Goal: Task Accomplishment & Management: Use online tool/utility

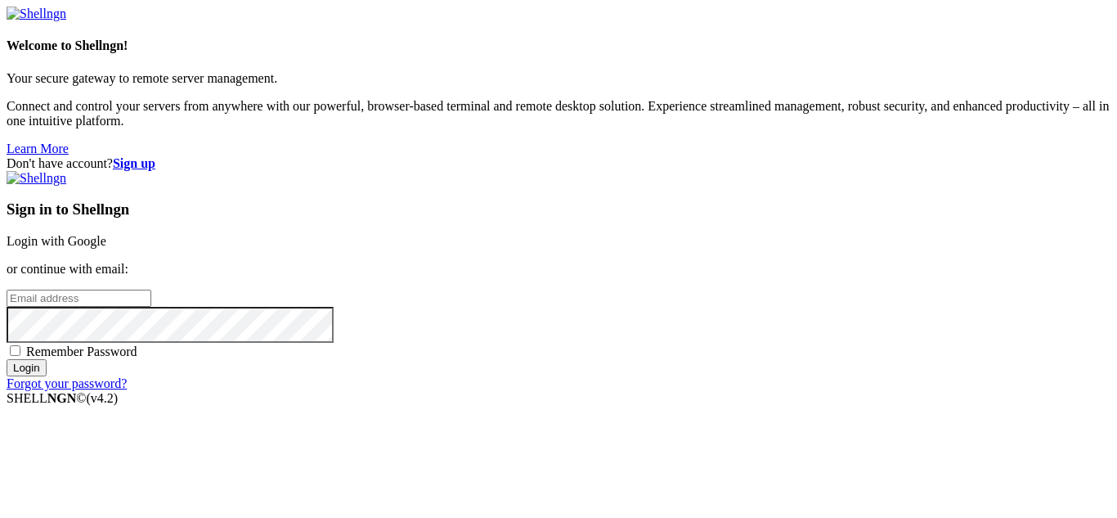
click at [106, 234] on link "Login with Google" at bounding box center [57, 241] width 100 height 14
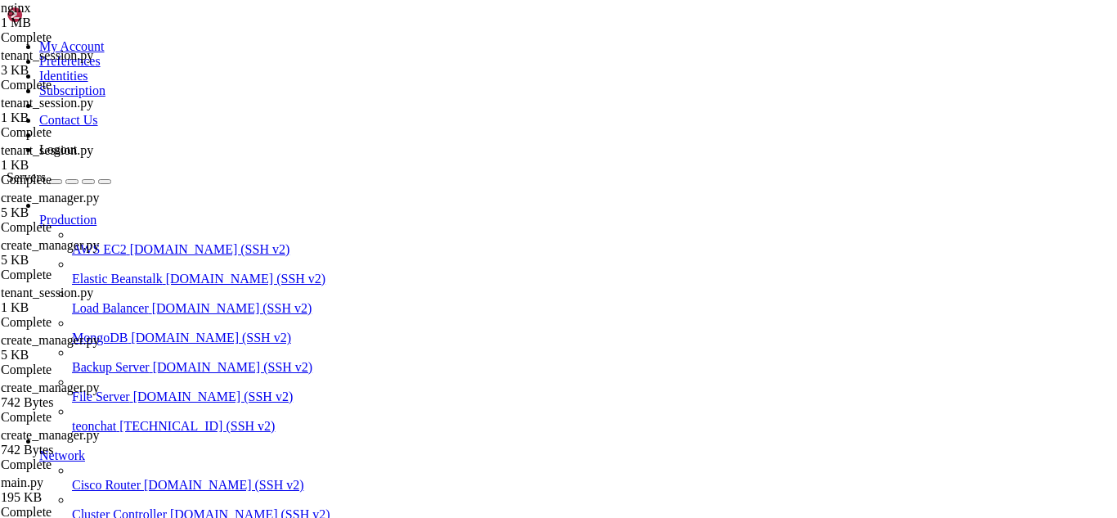
scroll to position [58064, 0]
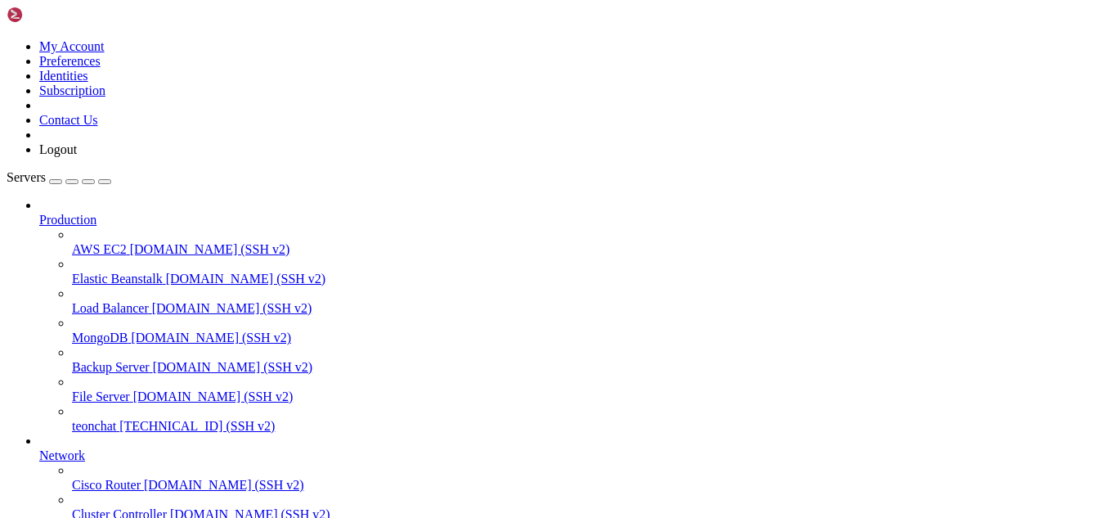
click at [113, 419] on span "teonchat" at bounding box center [94, 426] width 44 height 14
drag, startPoint x: 38, startPoint y: 1212, endPoint x: 345, endPoint y: 1204, distance: 306.7
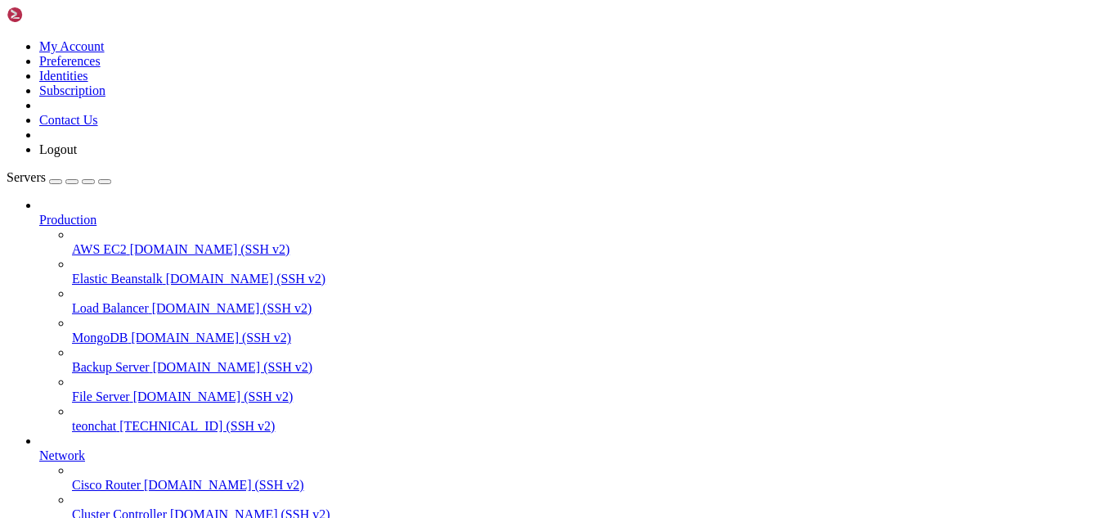
type input "/root/meuapp/flaskmkdir/oficial/app_delivery"
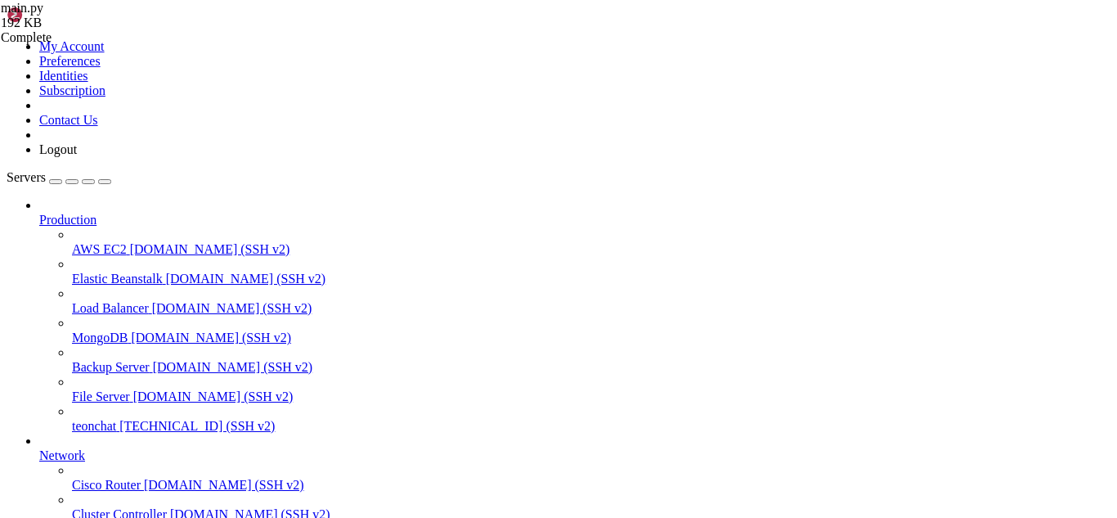
type input "subscription_success"
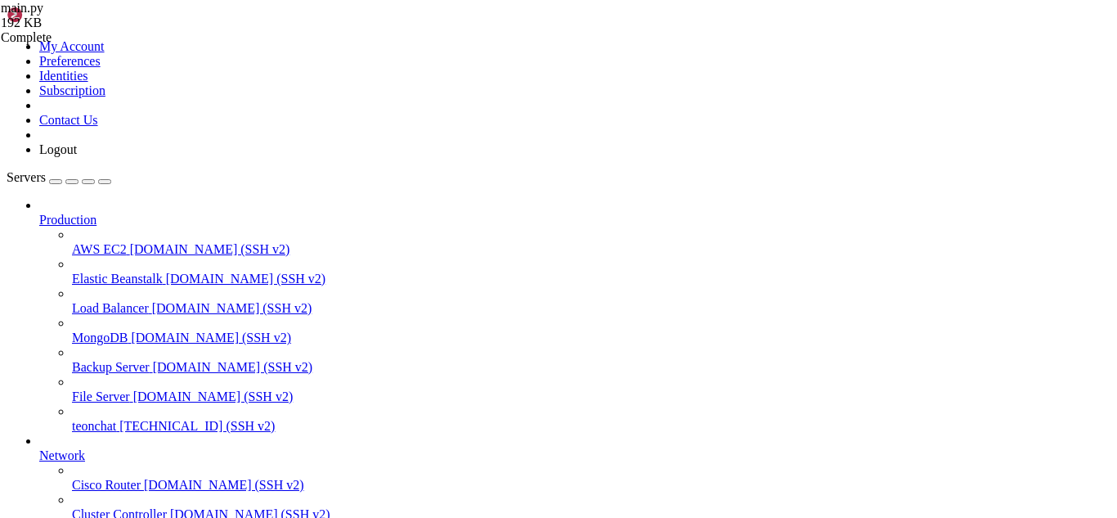
scroll to position [25639, 0]
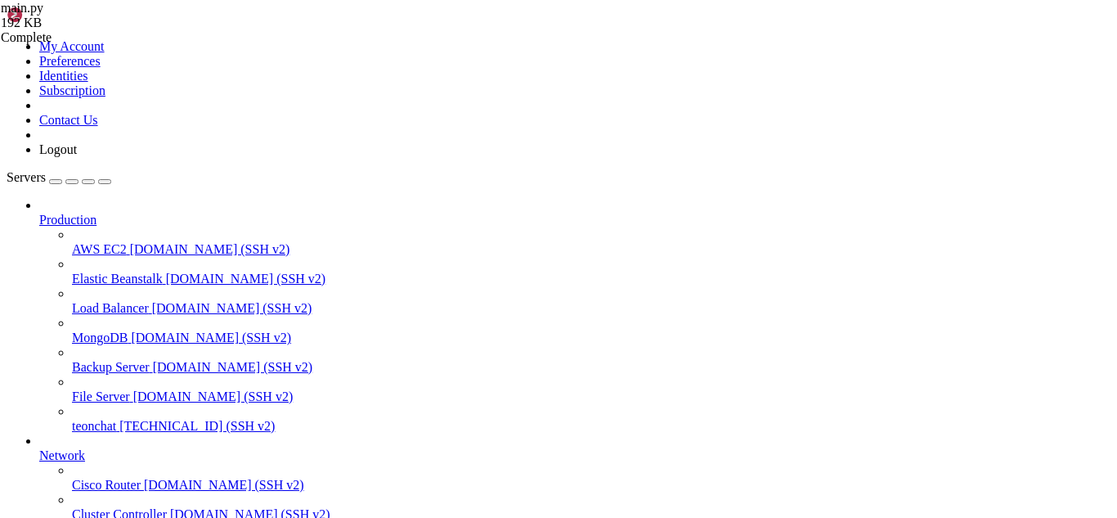
scroll to position [24937, 0]
drag, startPoint x: 254, startPoint y: 110, endPoint x: 655, endPoint y: 227, distance: 417.3
type textarea "except Exception as e: print(f"DEBUG - Erro ao buscar external_reference via AP…"
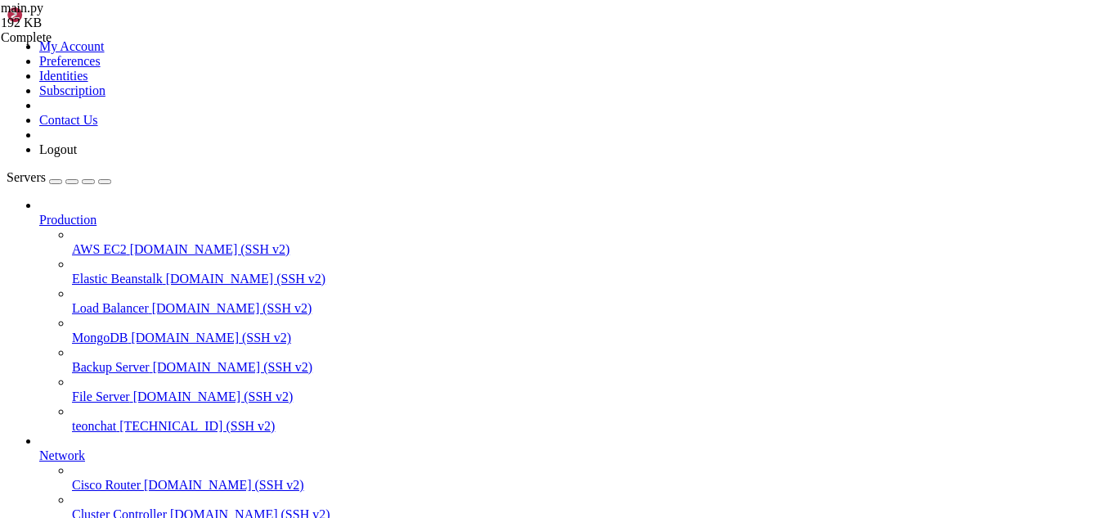
drag, startPoint x: 50, startPoint y: 1165, endPoint x: 30, endPoint y: 984, distance: 182.6
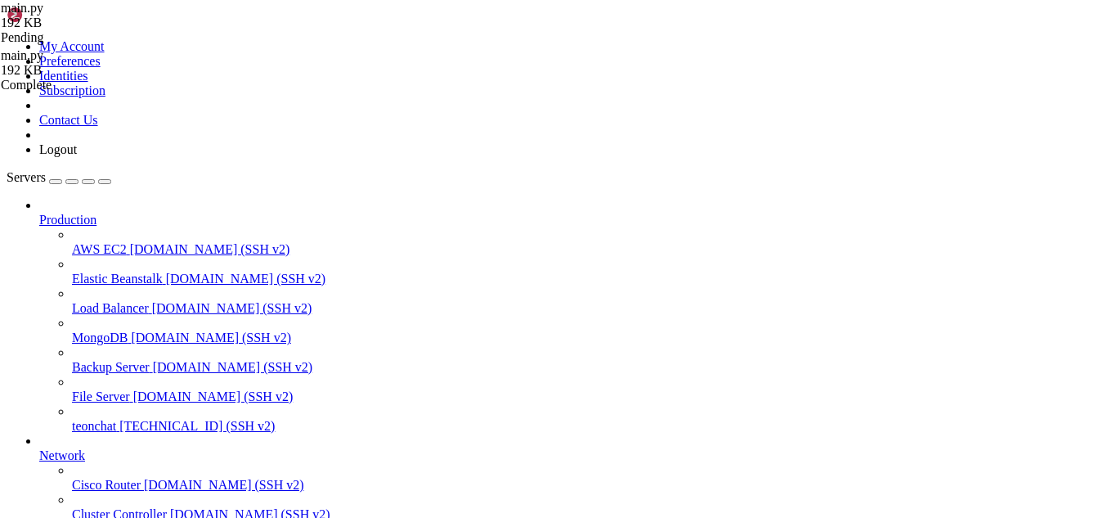
type input "subscription-suc"
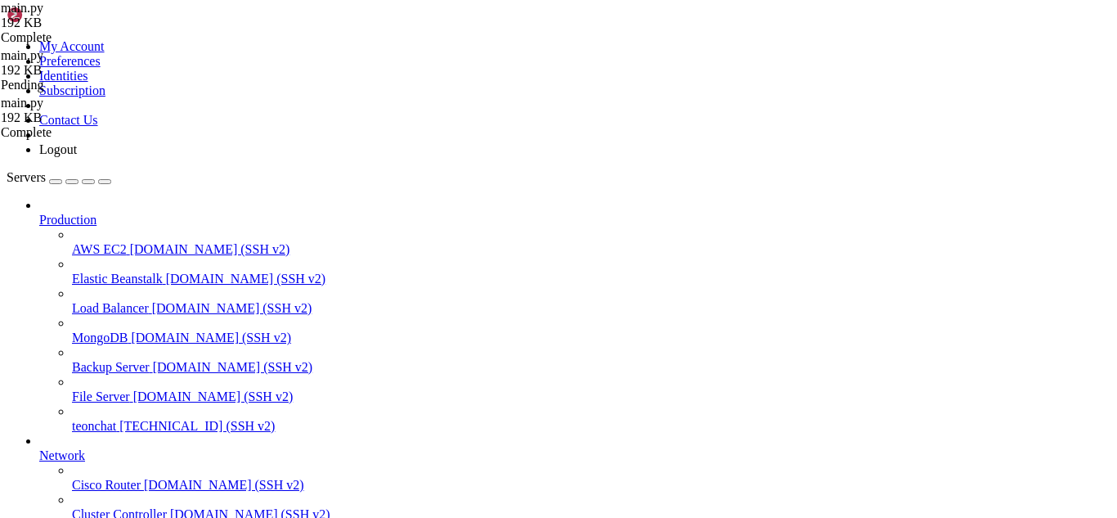
drag, startPoint x: 254, startPoint y: 277, endPoint x: 282, endPoint y: 382, distance: 108.3
type textarea "is_approved=is_approved )"
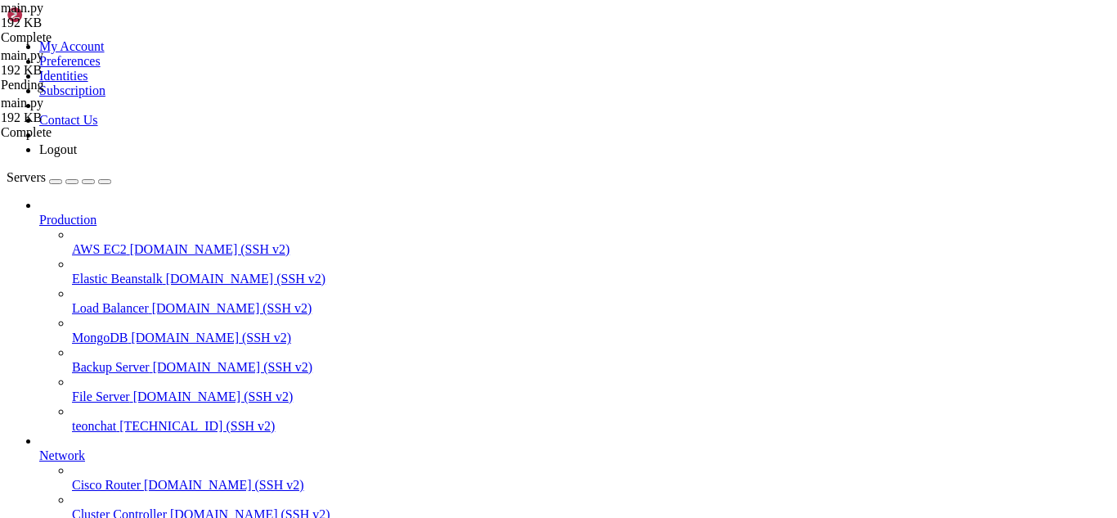
type input "create_app"
drag, startPoint x: 249, startPoint y: 285, endPoint x: 362, endPoint y: 229, distance: 126.1
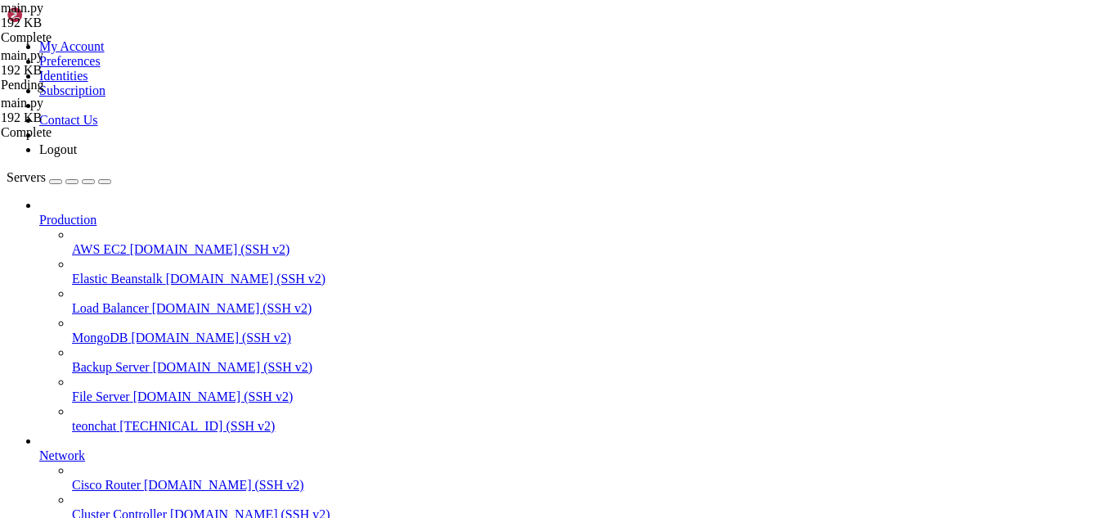
type textarea "return app"
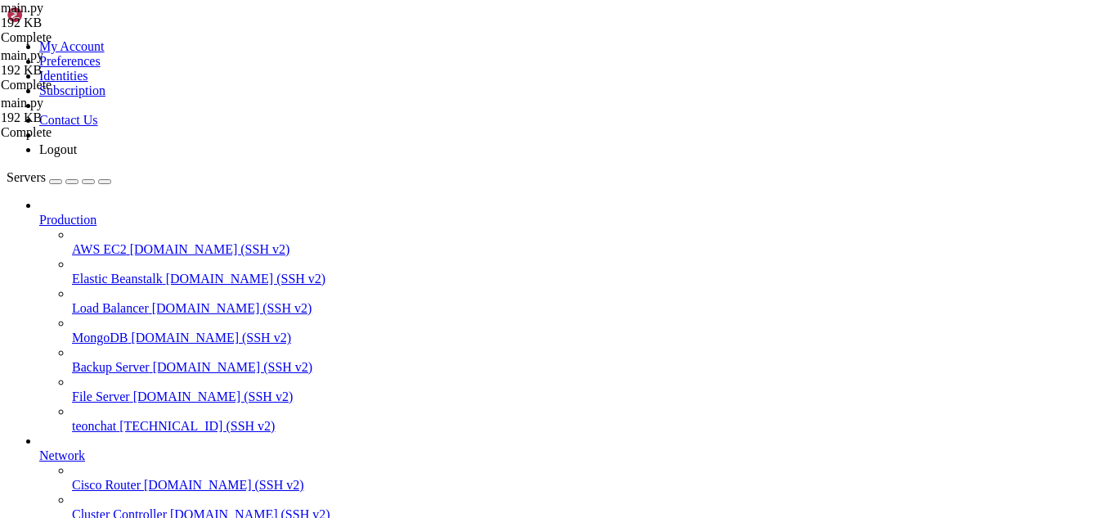
type textarea "finally: session.close()"
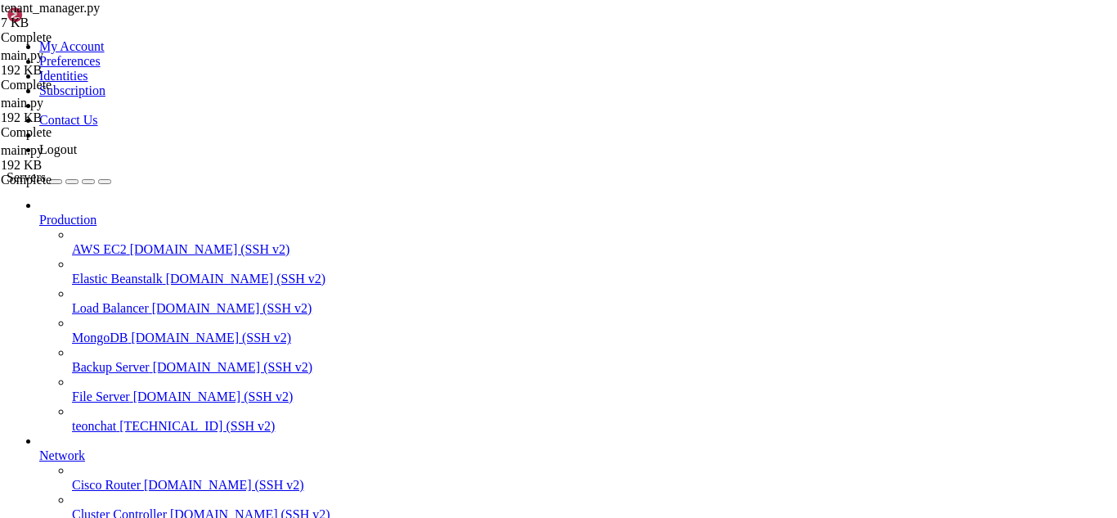
drag, startPoint x: 146, startPoint y: 1168, endPoint x: 95, endPoint y: 1151, distance: 53.5
drag, startPoint x: 303, startPoint y: 994, endPoint x: 234, endPoint y: 1138, distance: 159.8
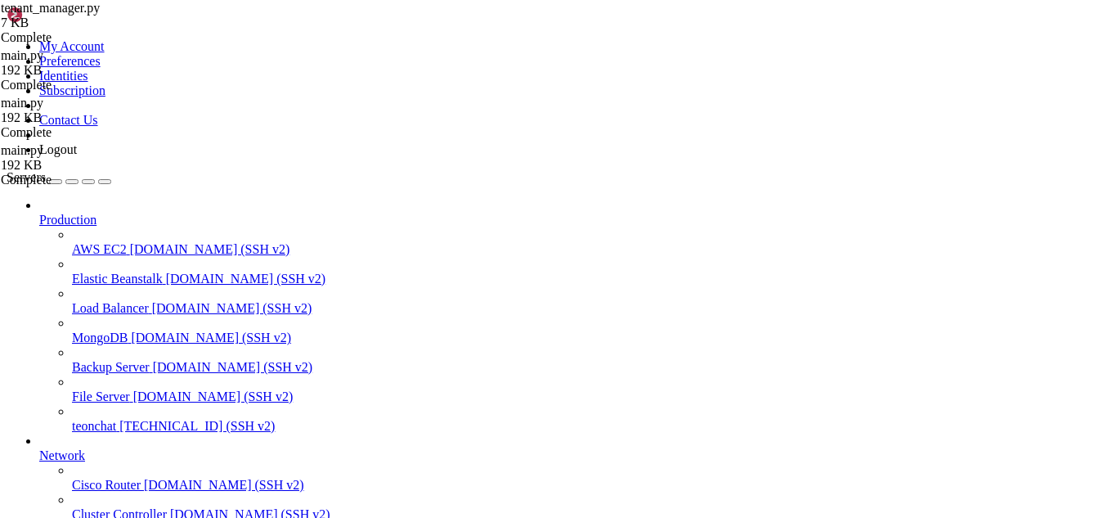
scroll to position [343, 0]
drag, startPoint x: 412, startPoint y: 1351, endPoint x: 707, endPoint y: 1317, distance: 297.0
drag, startPoint x: 14, startPoint y: 1274, endPoint x: 316, endPoint y: 1334, distance: 307.7
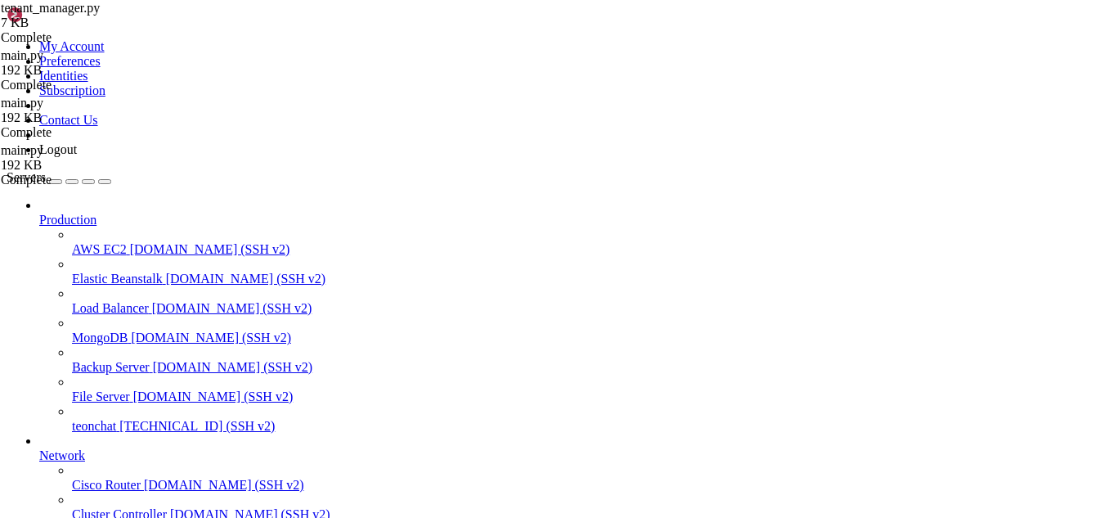
drag, startPoint x: 11, startPoint y: 1062, endPoint x: 366, endPoint y: 1054, distance: 354.9
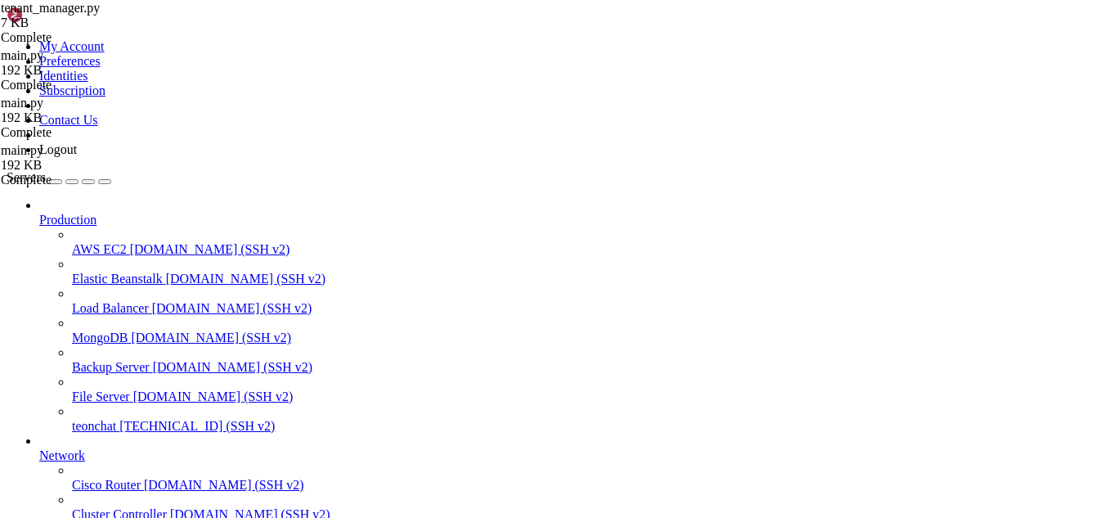
drag, startPoint x: 13, startPoint y: 1058, endPoint x: 370, endPoint y: 1325, distance: 446.2
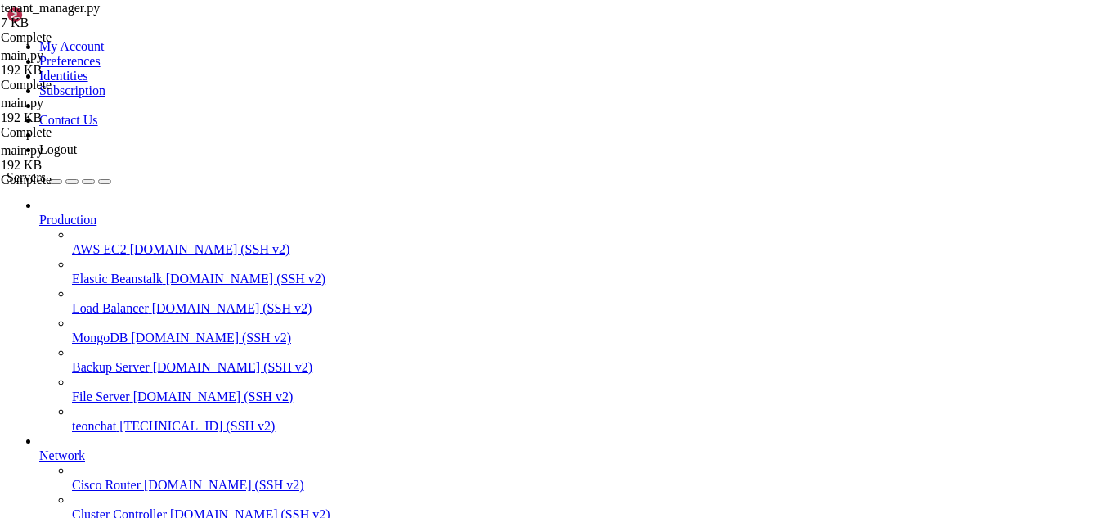
scroll to position [1717, 0]
drag, startPoint x: 213, startPoint y: 1161, endPoint x: 135, endPoint y: 1136, distance: 82.5
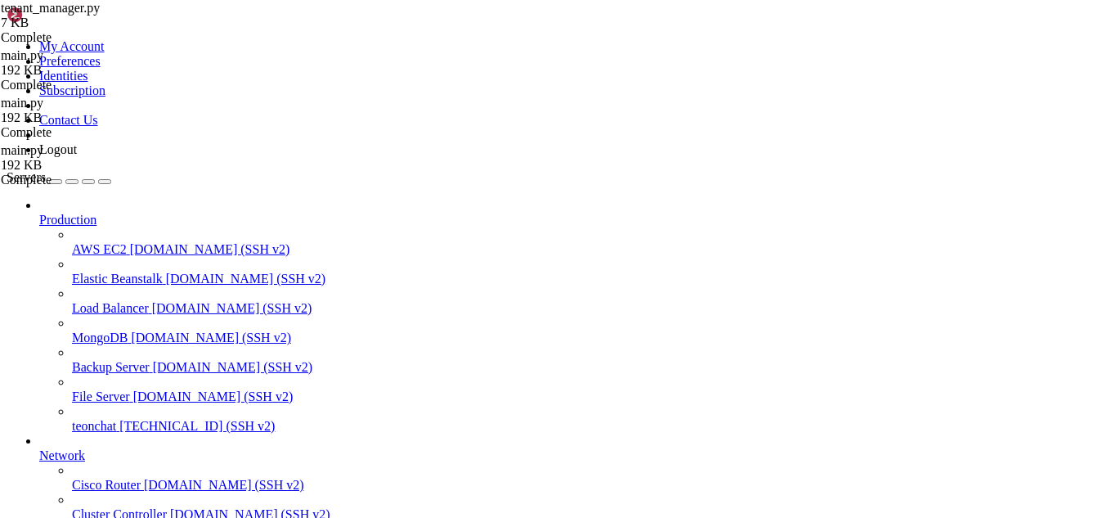
scroll to position [1751, 0]
drag, startPoint x: 652, startPoint y: 1085, endPoint x: 540, endPoint y: 1136, distance: 124.0
drag, startPoint x: 496, startPoint y: 1347, endPoint x: 770, endPoint y: 1328, distance: 274.5
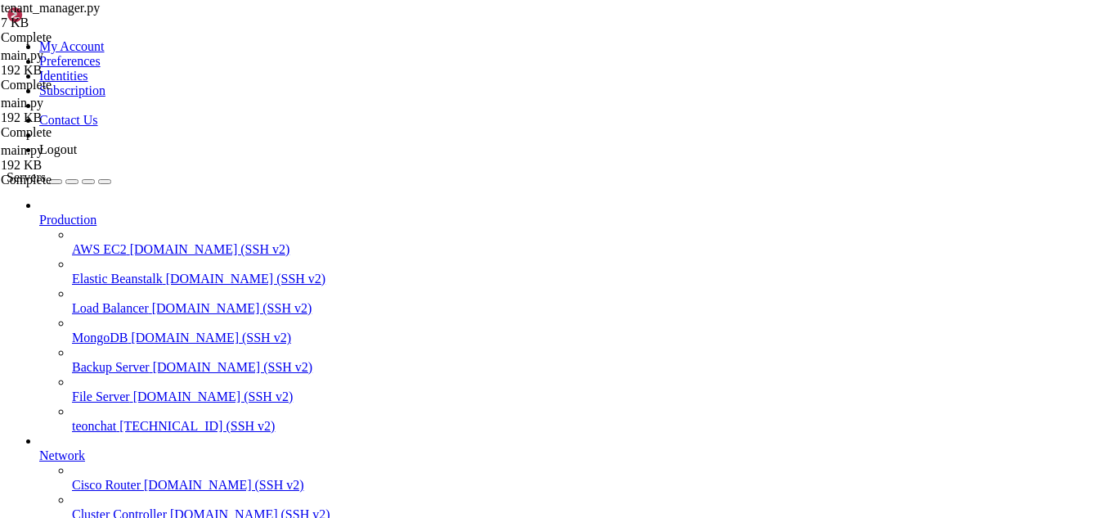
drag, startPoint x: 438, startPoint y: 1342, endPoint x: 462, endPoint y: 1358, distance: 28.8
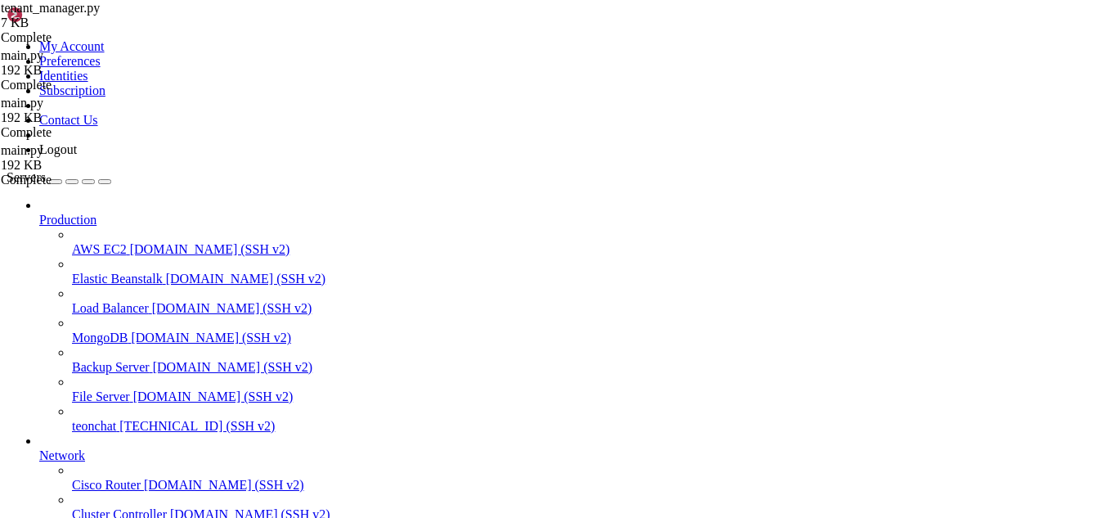
drag, startPoint x: 414, startPoint y: 1351, endPoint x: 398, endPoint y: 1351, distance: 15.6
drag, startPoint x: 415, startPoint y: 1351, endPoint x: 372, endPoint y: 1343, distance: 43.3
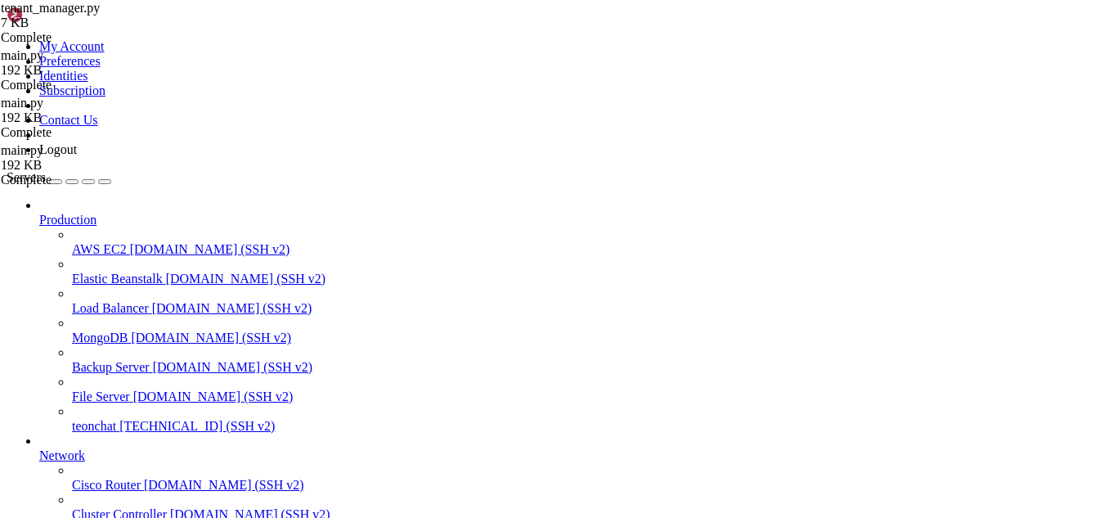
scroll to position [2934, 0]
drag, startPoint x: 433, startPoint y: 1347, endPoint x: 390, endPoint y: 1345, distance: 43.4
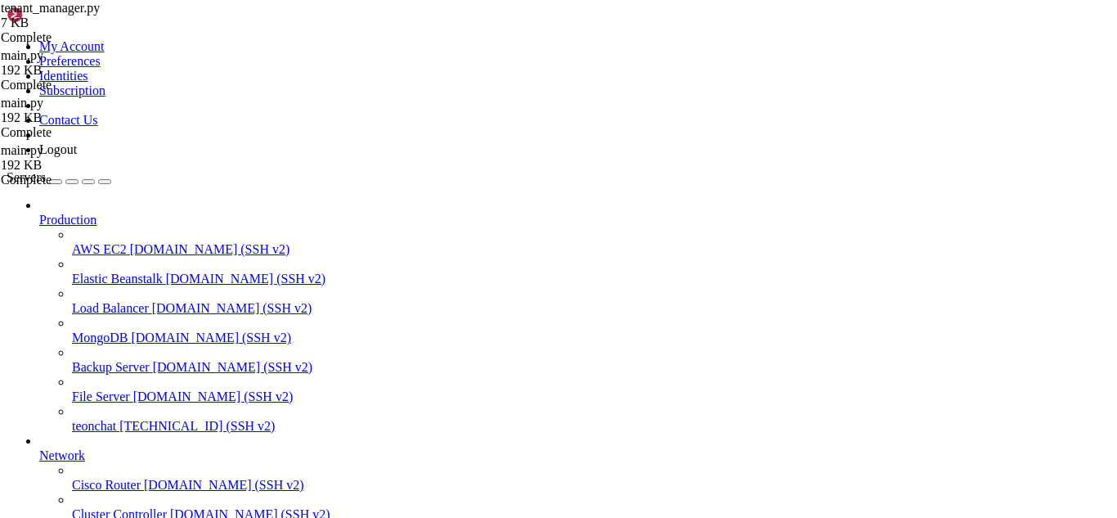
scroll to position [4533, 0]
drag, startPoint x: 739, startPoint y: 1329, endPoint x: 12, endPoint y: 1036, distance: 783.8
drag, startPoint x: 428, startPoint y: 1045, endPoint x: 303, endPoint y: 1208, distance: 204.7
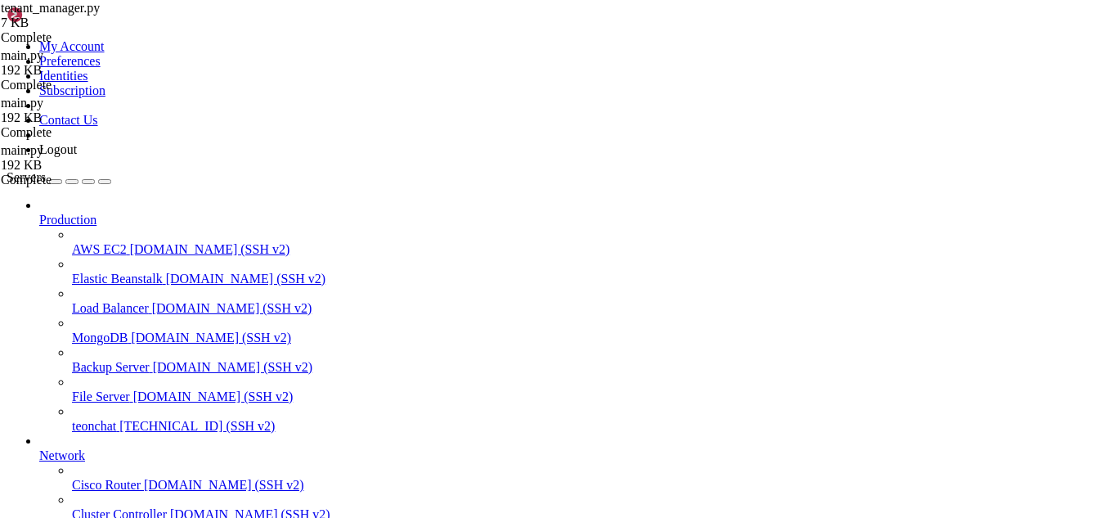
drag, startPoint x: 871, startPoint y: 1297, endPoint x: 62, endPoint y: 1306, distance: 808.6
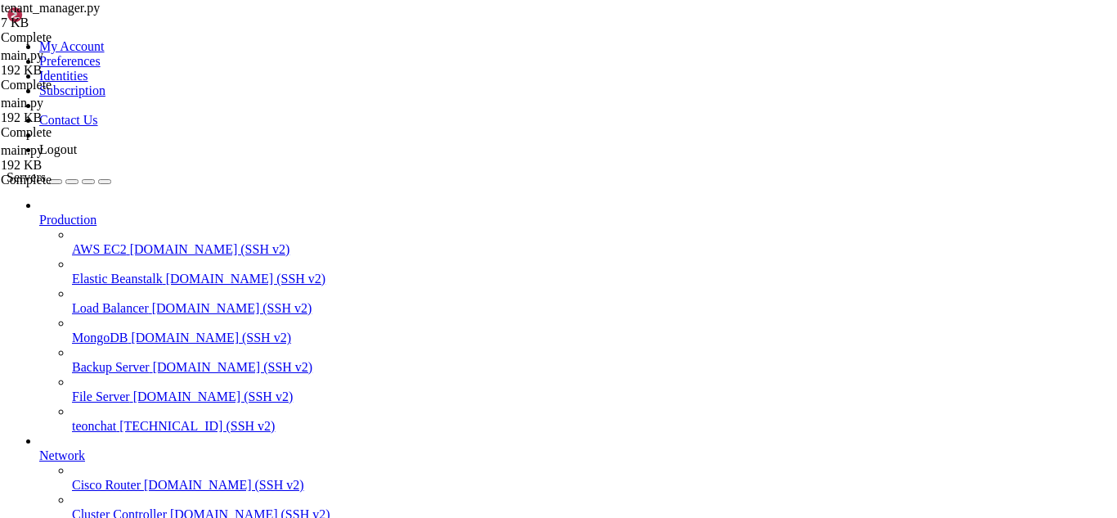
drag, startPoint x: 191, startPoint y: 1297, endPoint x: 261, endPoint y: 1296, distance: 69.5
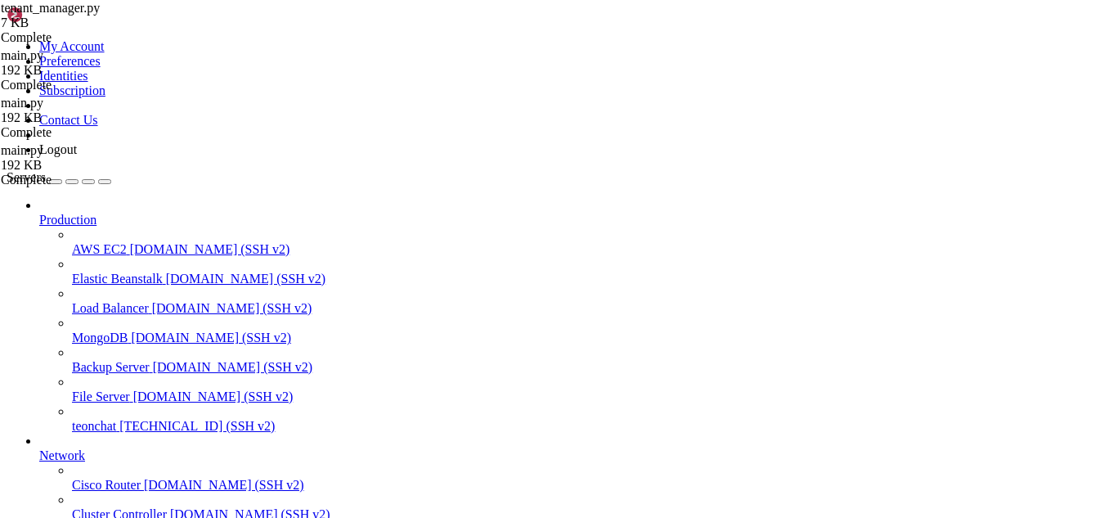
type input "/root/meuapp/flaskmkdir/oficial/app_delivery/templates/admin"
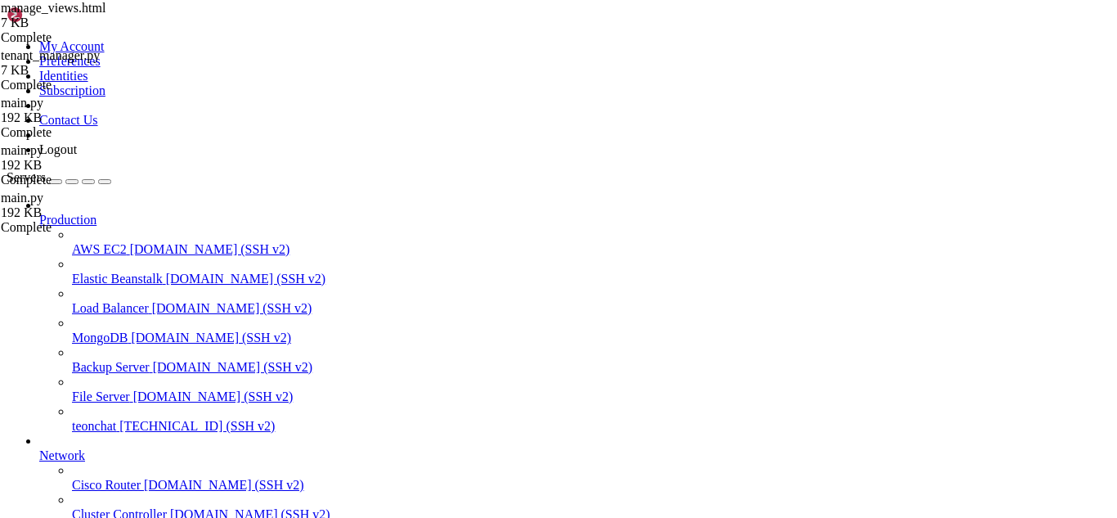
type textarea "<div style="padding: 40px;">"
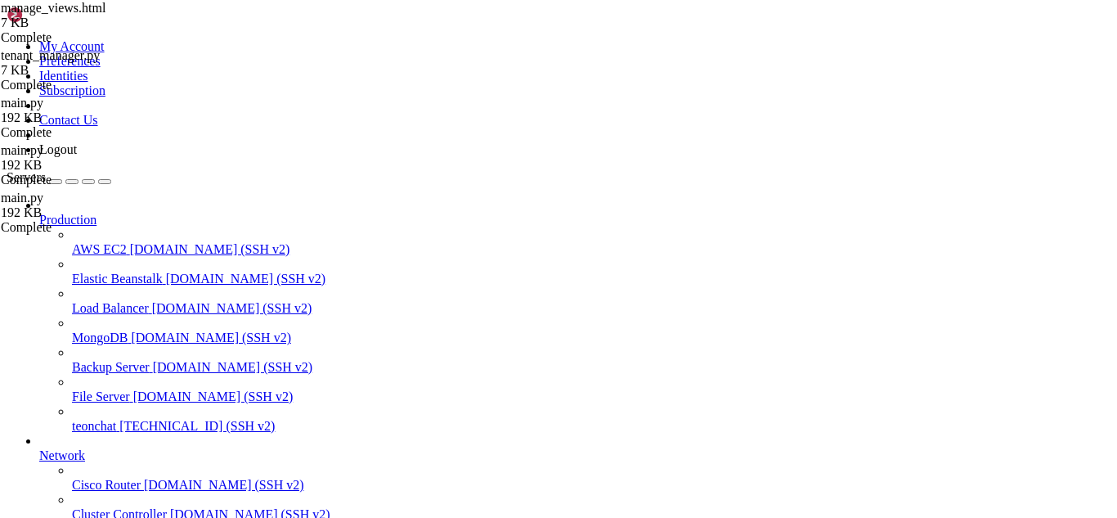
type input "/root/meuapp/flaskmkdir/oficial/app_delivery"
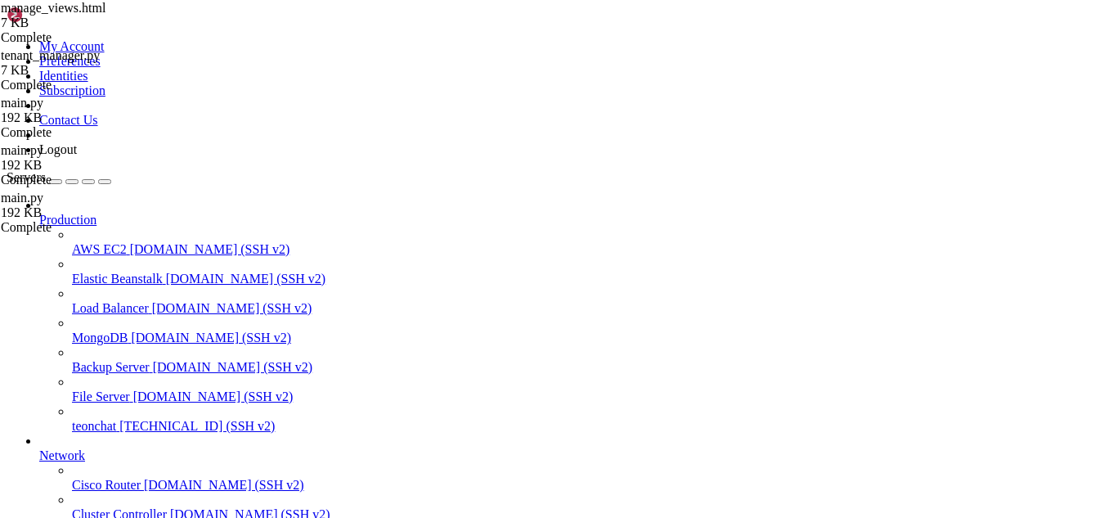
type input "/manage"
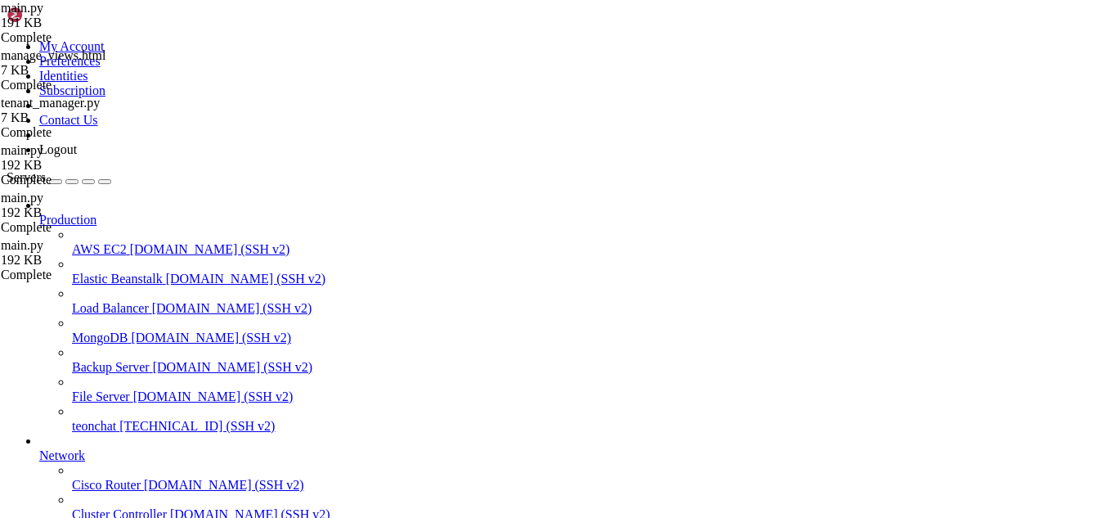
type textarea "app = create_app()"
drag, startPoint x: 282, startPoint y: 155, endPoint x: 265, endPoint y: 161, distance: 18.4
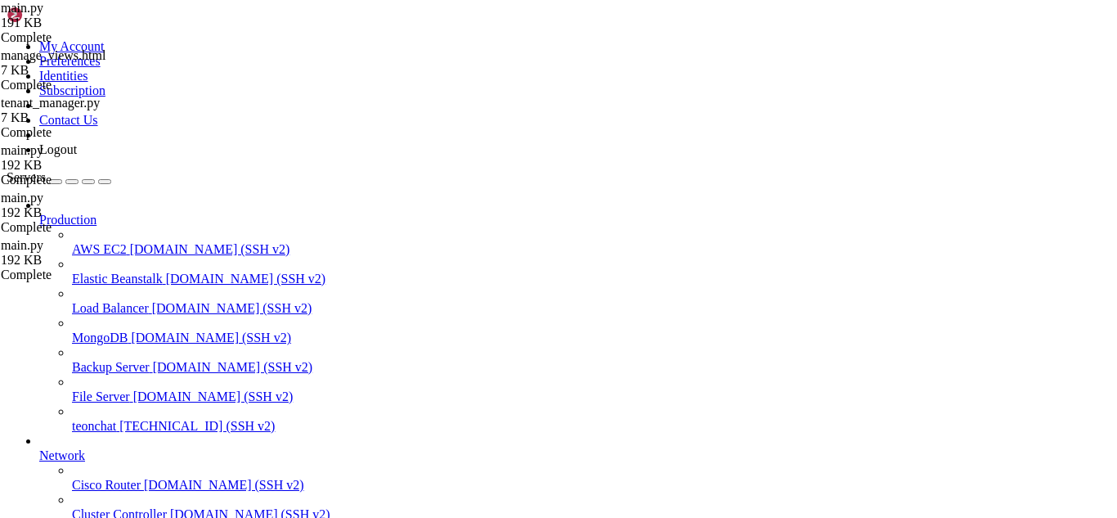
drag, startPoint x: 406, startPoint y: 1354, endPoint x: 668, endPoint y: 1319, distance: 264.8
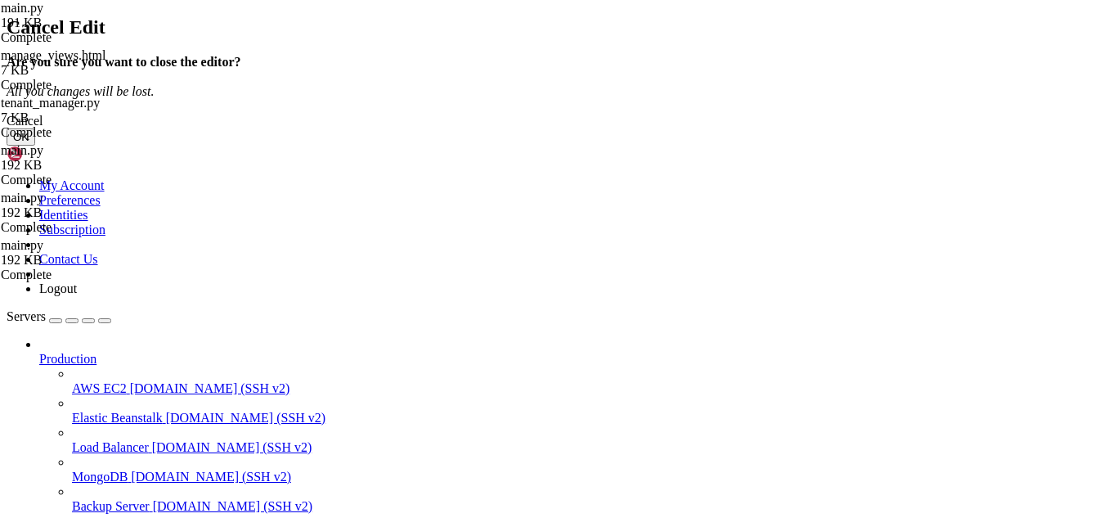
click at [35, 146] on button "OK" at bounding box center [21, 136] width 29 height 17
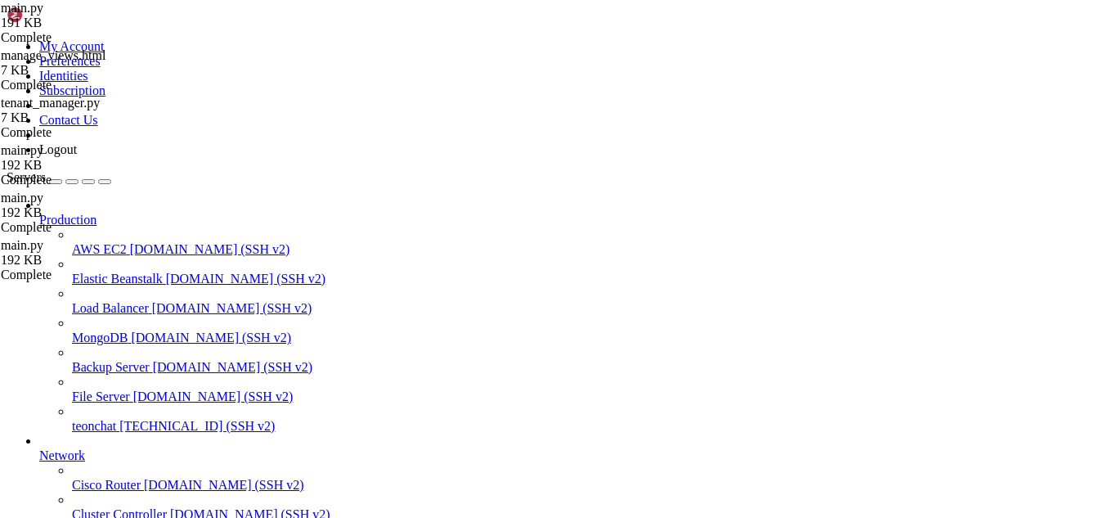
scroll to position [0, 0]
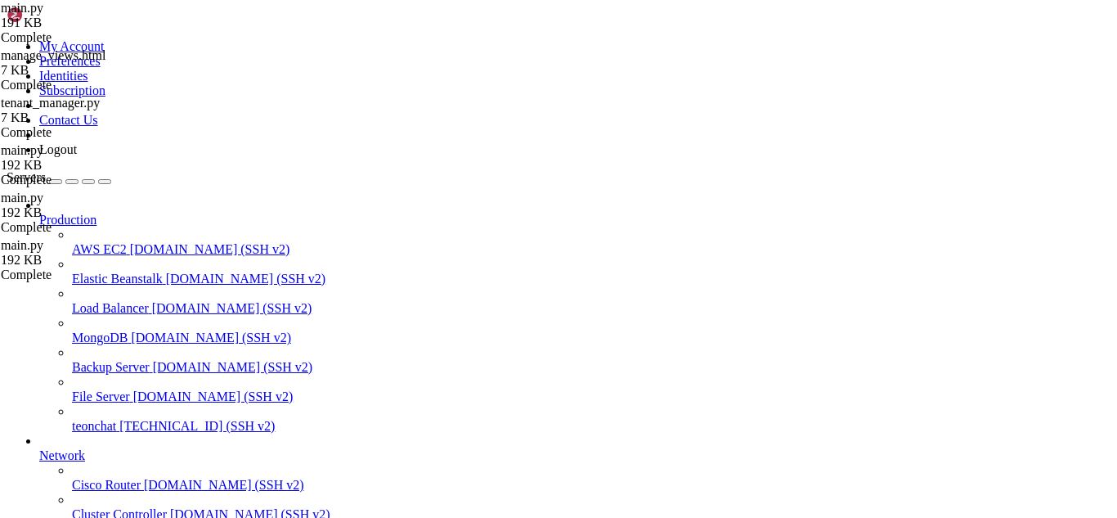
type input "/root/meuapp/flaskmkdir/oficial/app_delivery/reverse-proxy"
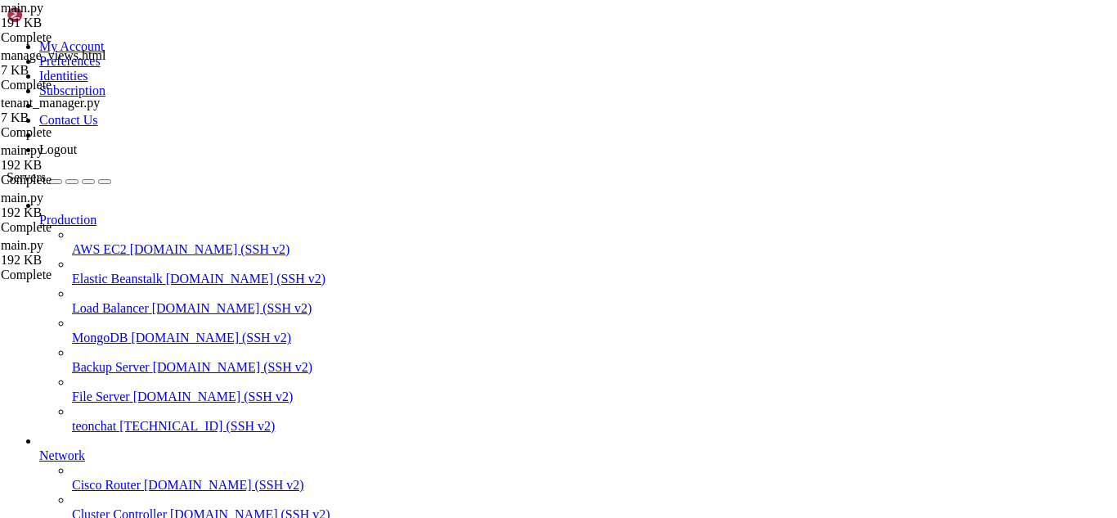
scroll to position [4899, 0]
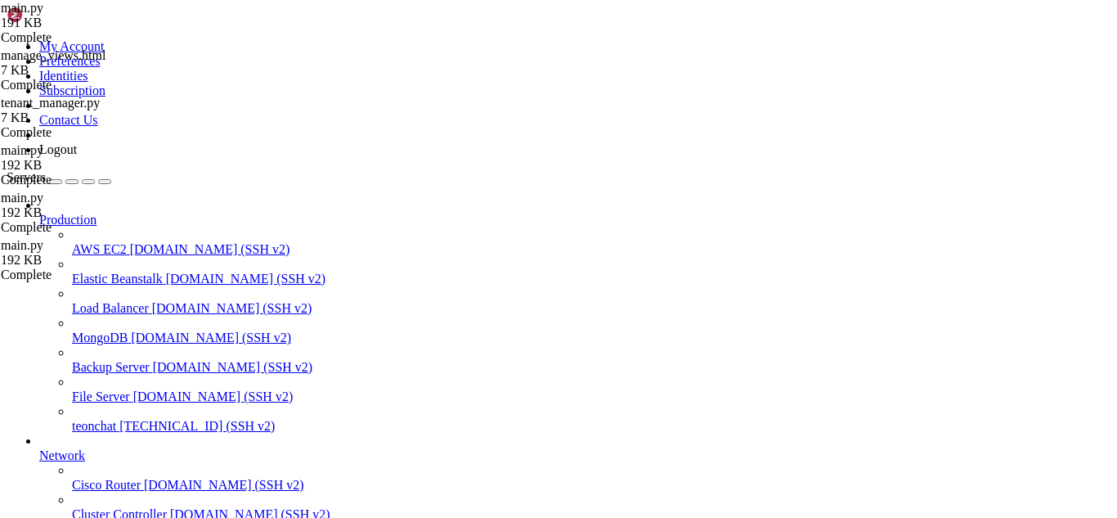
drag, startPoint x: 502, startPoint y: 1338, endPoint x: 448, endPoint y: 1351, distance: 55.5
drag, startPoint x: 494, startPoint y: 1338, endPoint x: 730, endPoint y: 1351, distance: 236.6
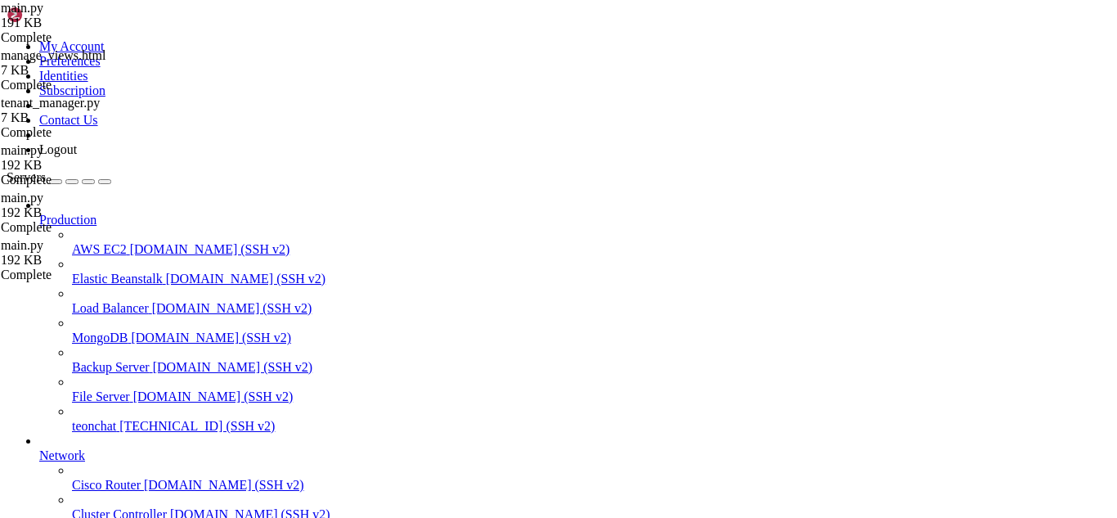
scroll to position [5231, 0]
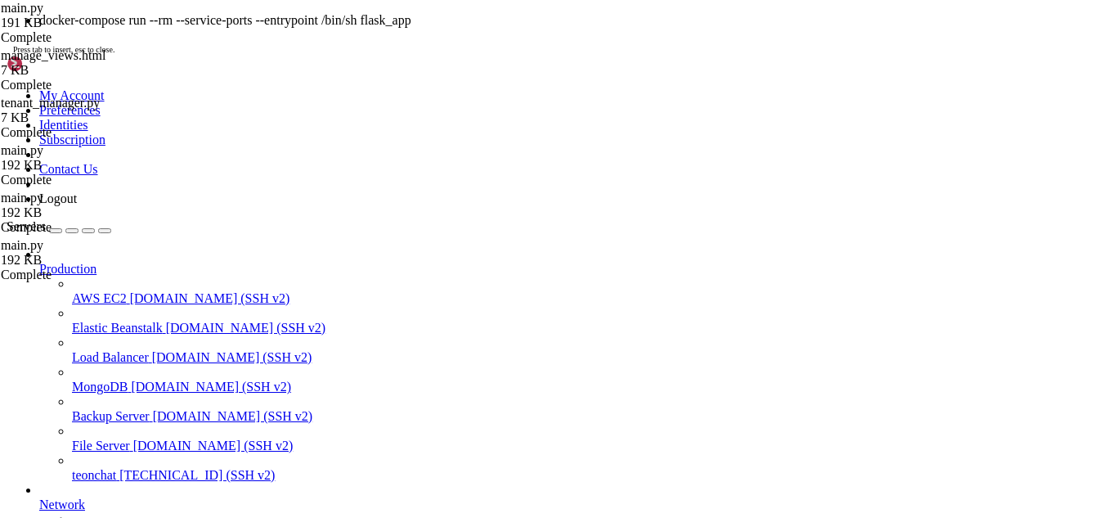
click at [105, 231] on icon "button" at bounding box center [105, 231] width 0 height 0
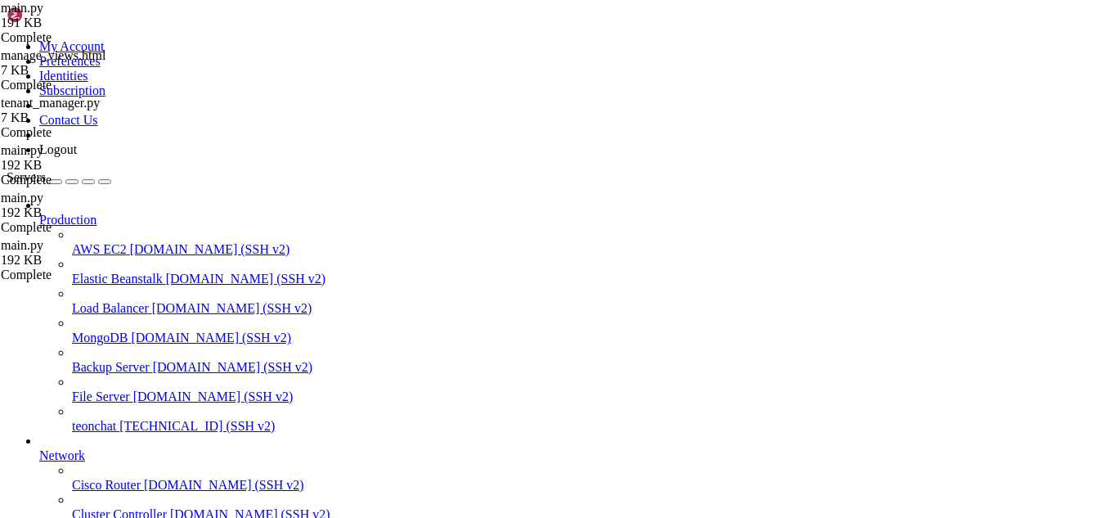
drag, startPoint x: 668, startPoint y: 1297, endPoint x: 465, endPoint y: 1296, distance: 202.8
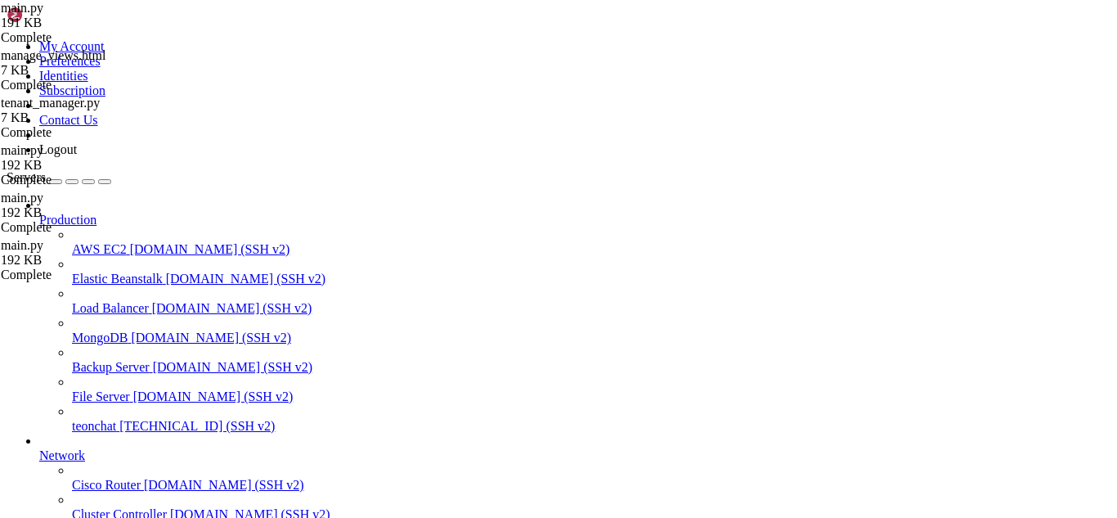
drag, startPoint x: 513, startPoint y: 1348, endPoint x: 812, endPoint y: 1339, distance: 298.5
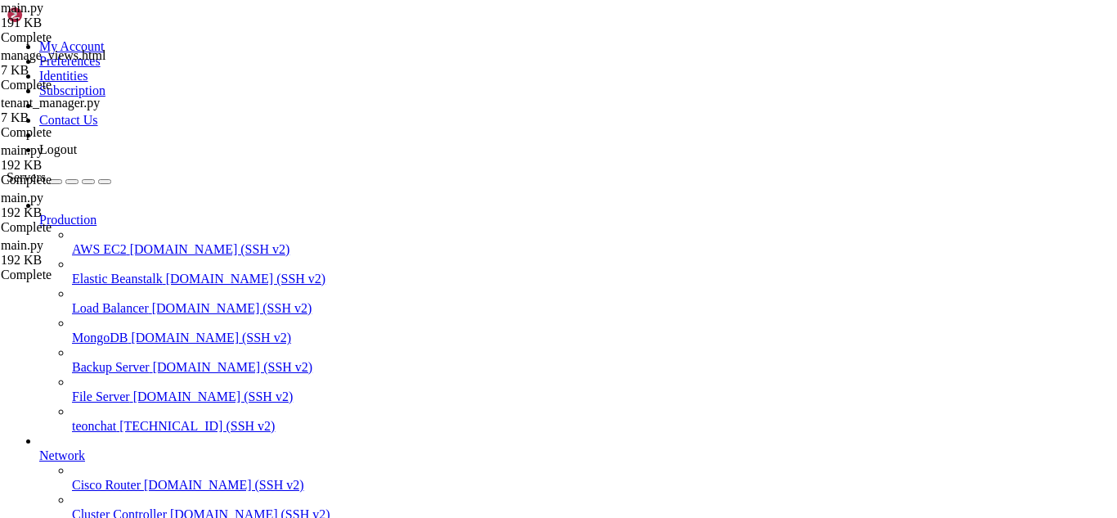
drag, startPoint x: 679, startPoint y: 1320, endPoint x: 466, endPoint y: 1319, distance: 213.4
drag, startPoint x: 487, startPoint y: 405, endPoint x: 621, endPoint y: 501, distance: 165.2
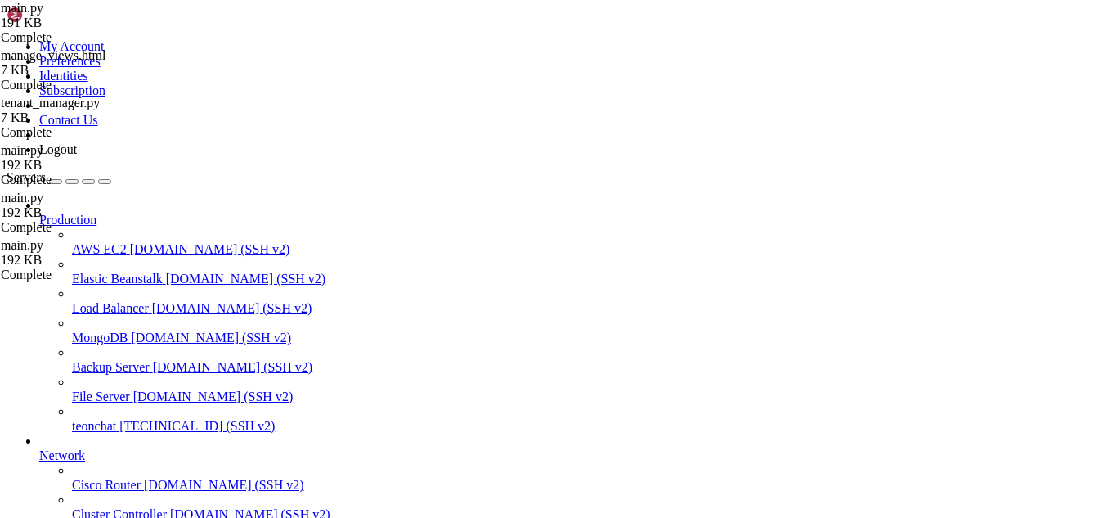
scroll to position [7, 2]
drag, startPoint x: 15, startPoint y: 1221, endPoint x: 1062, endPoint y: 1333, distance: 1053.3
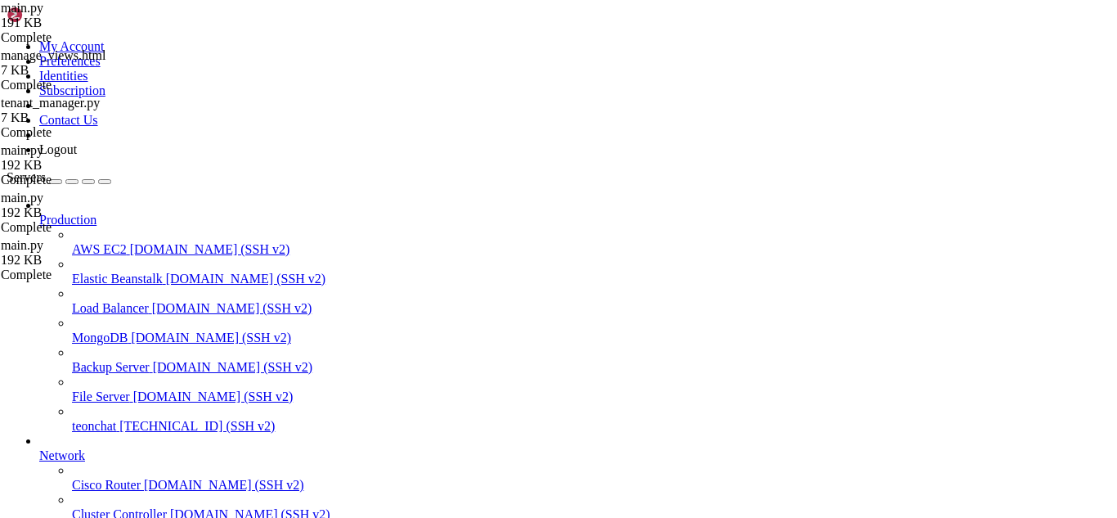
drag, startPoint x: 605, startPoint y: 1351, endPoint x: 974, endPoint y: 1300, distance: 372.2
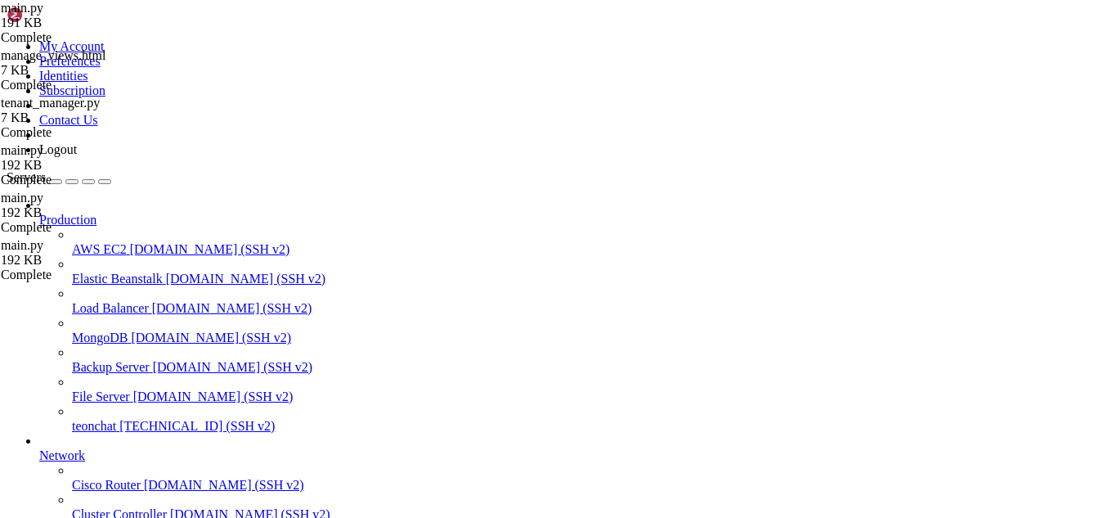
drag, startPoint x: 616, startPoint y: 1349, endPoint x: 531, endPoint y: 1323, distance: 89.0
drag, startPoint x: 531, startPoint y: 1323, endPoint x: 500, endPoint y: 1347, distance: 39.6
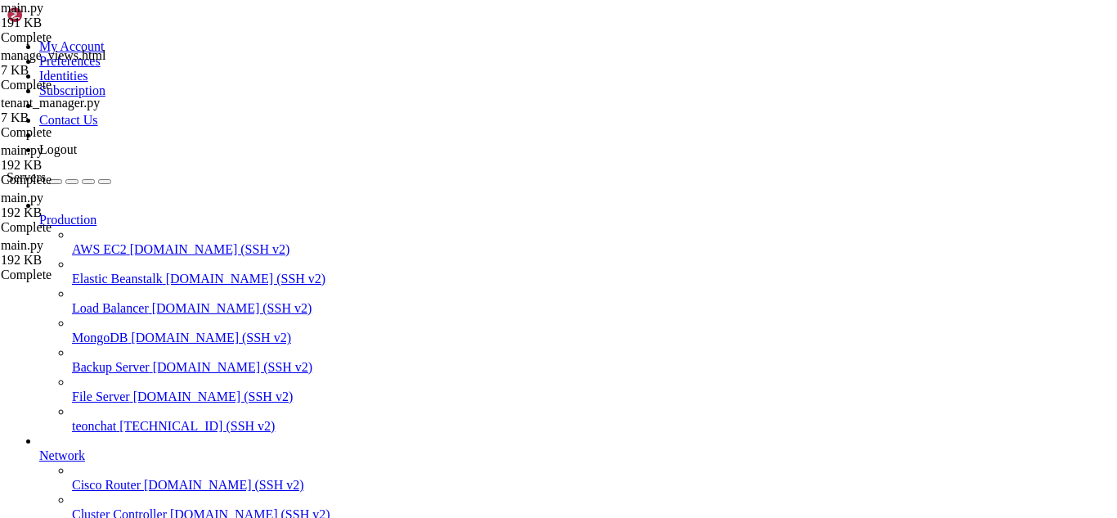
scroll to position [6364, 0]
drag, startPoint x: 552, startPoint y: 1338, endPoint x: 500, endPoint y: 1322, distance: 54.0
drag, startPoint x: 492, startPoint y: 1330, endPoint x: 12, endPoint y: 1279, distance: 482.6
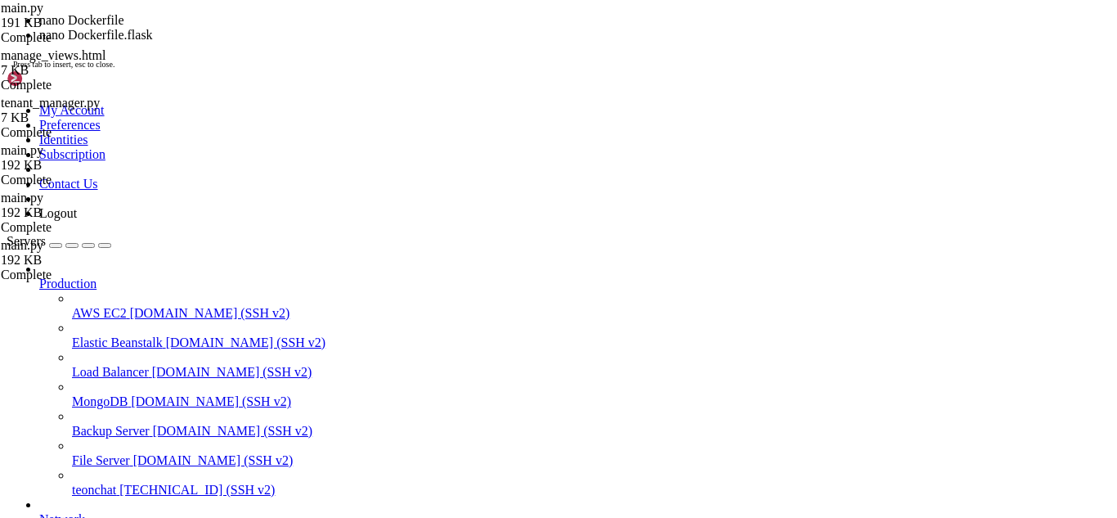
scroll to position [6421, 0]
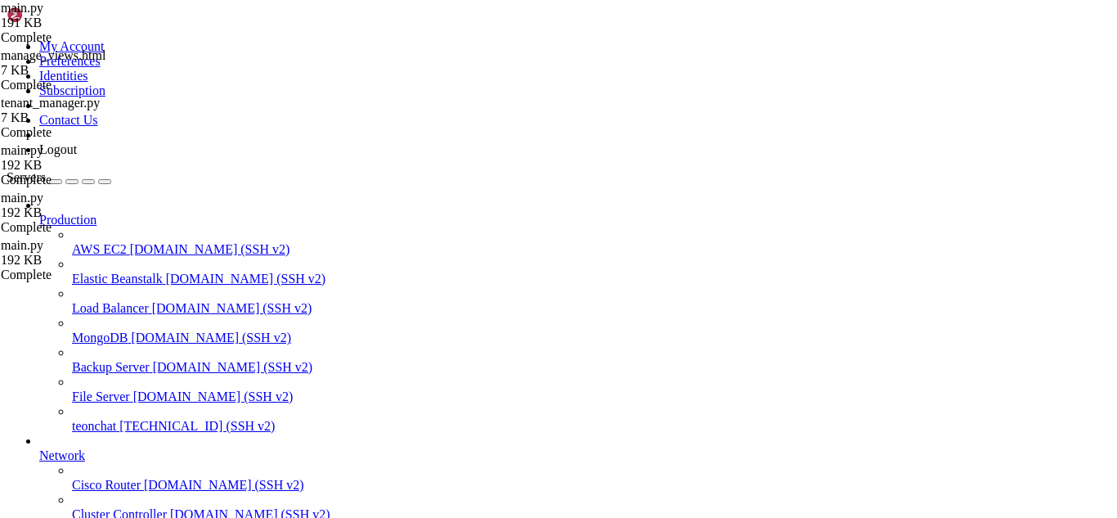
drag, startPoint x: 448, startPoint y: 1193, endPoint x: 12, endPoint y: 967, distance: 490.7
